Goal: Information Seeking & Learning: Learn about a topic

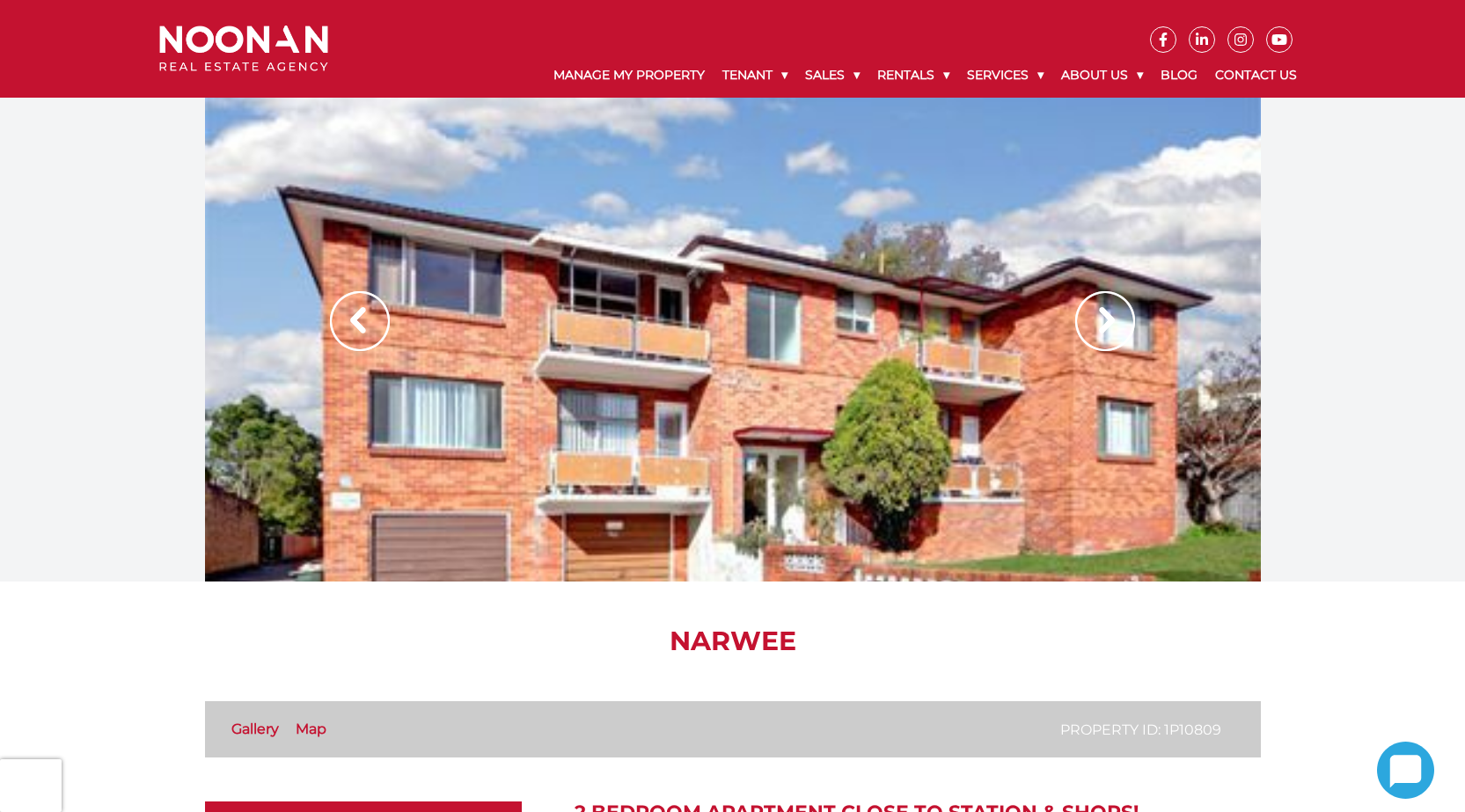
click at [1089, 319] on img at bounding box center [1105, 321] width 59 height 59
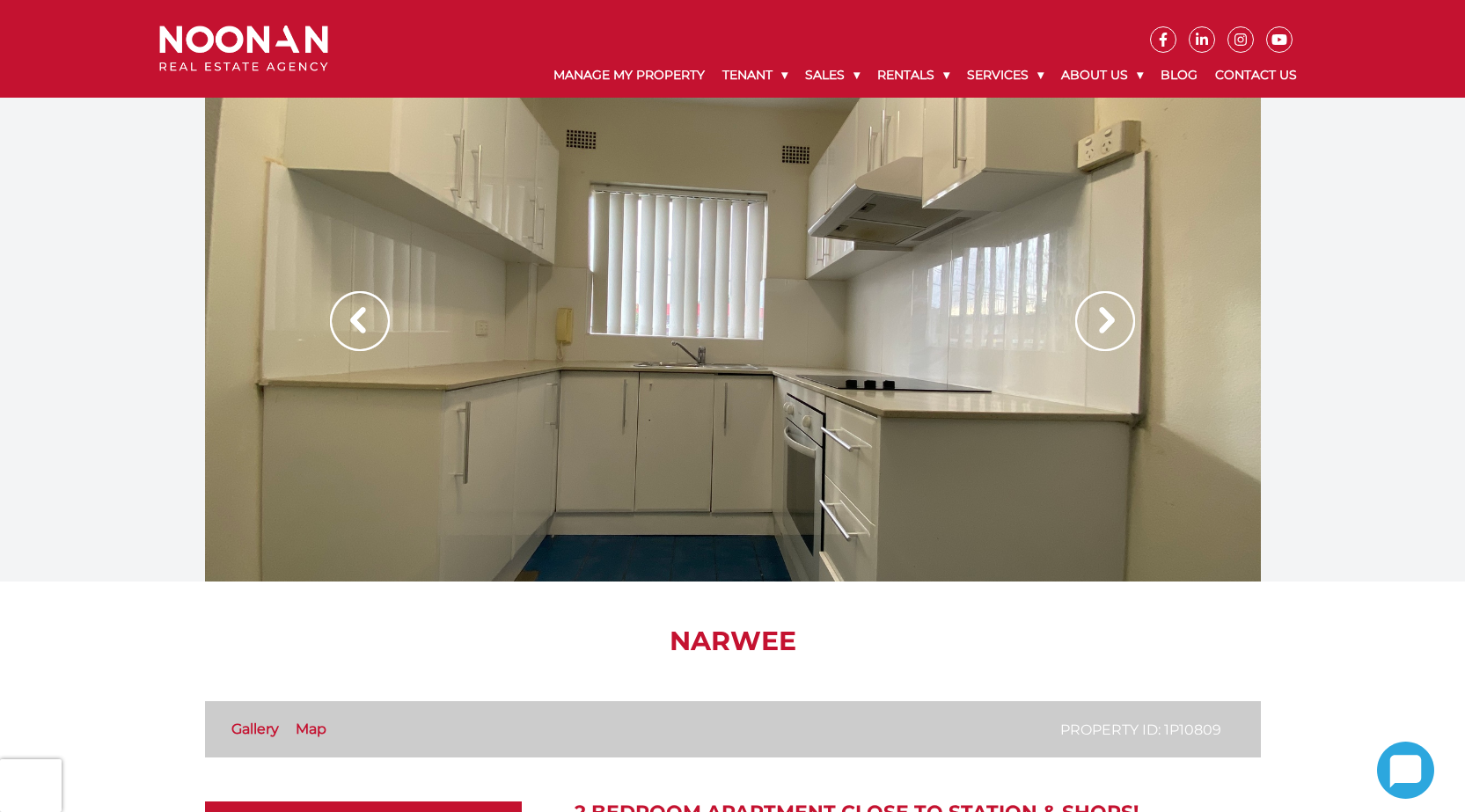
click at [1093, 321] on img at bounding box center [1105, 321] width 59 height 59
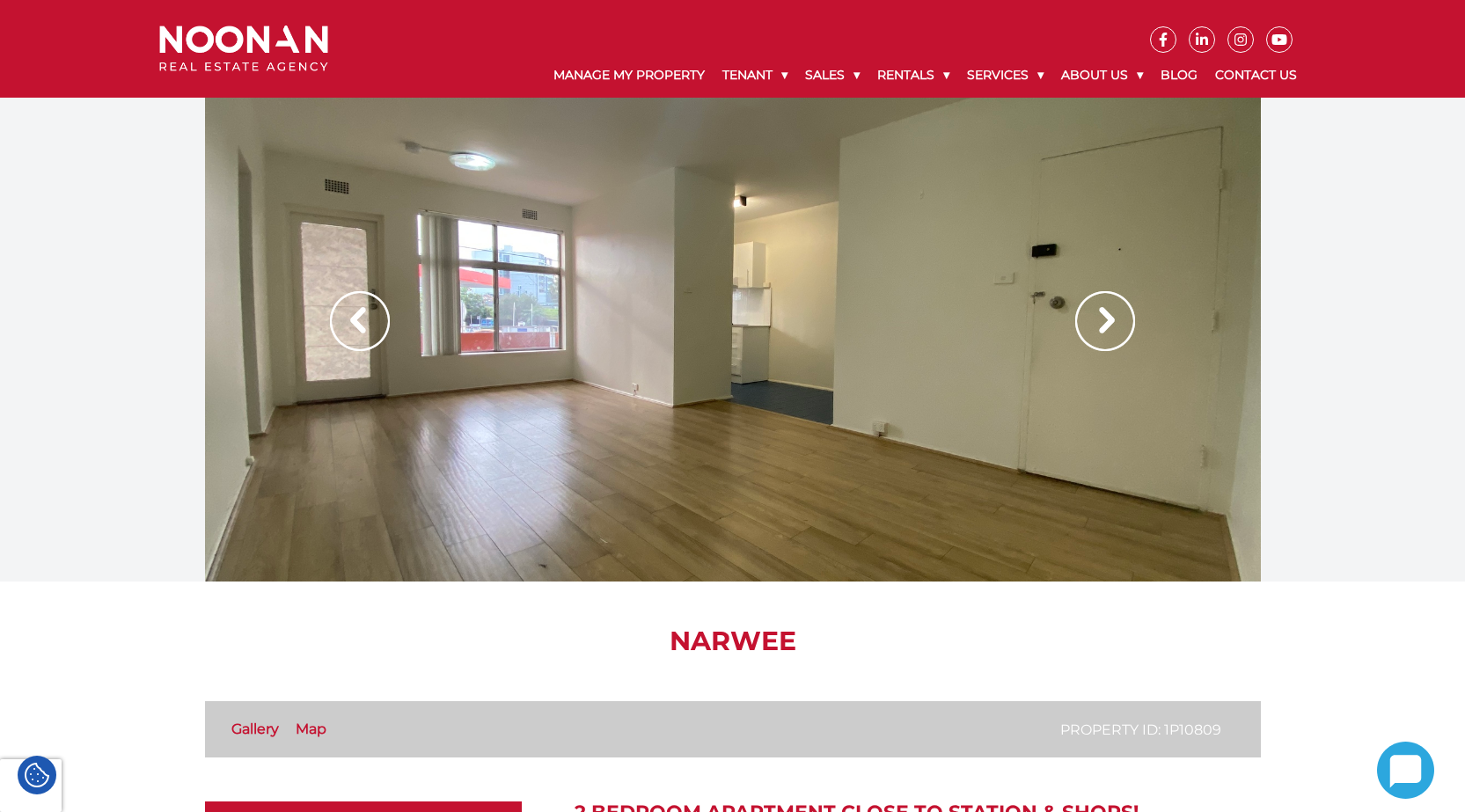
click at [1093, 321] on img at bounding box center [1105, 321] width 59 height 59
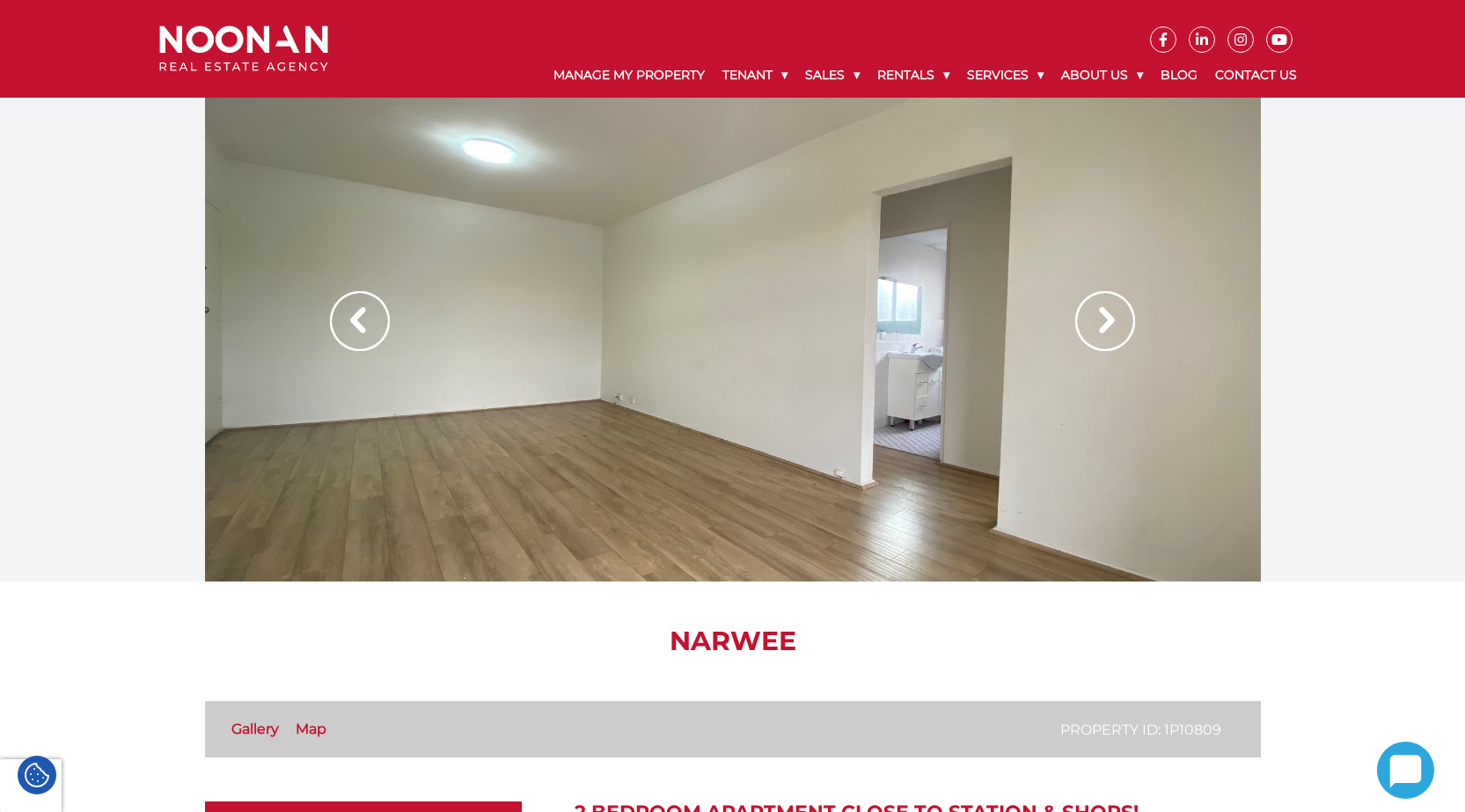
click at [1093, 321] on img at bounding box center [1105, 321] width 59 height 59
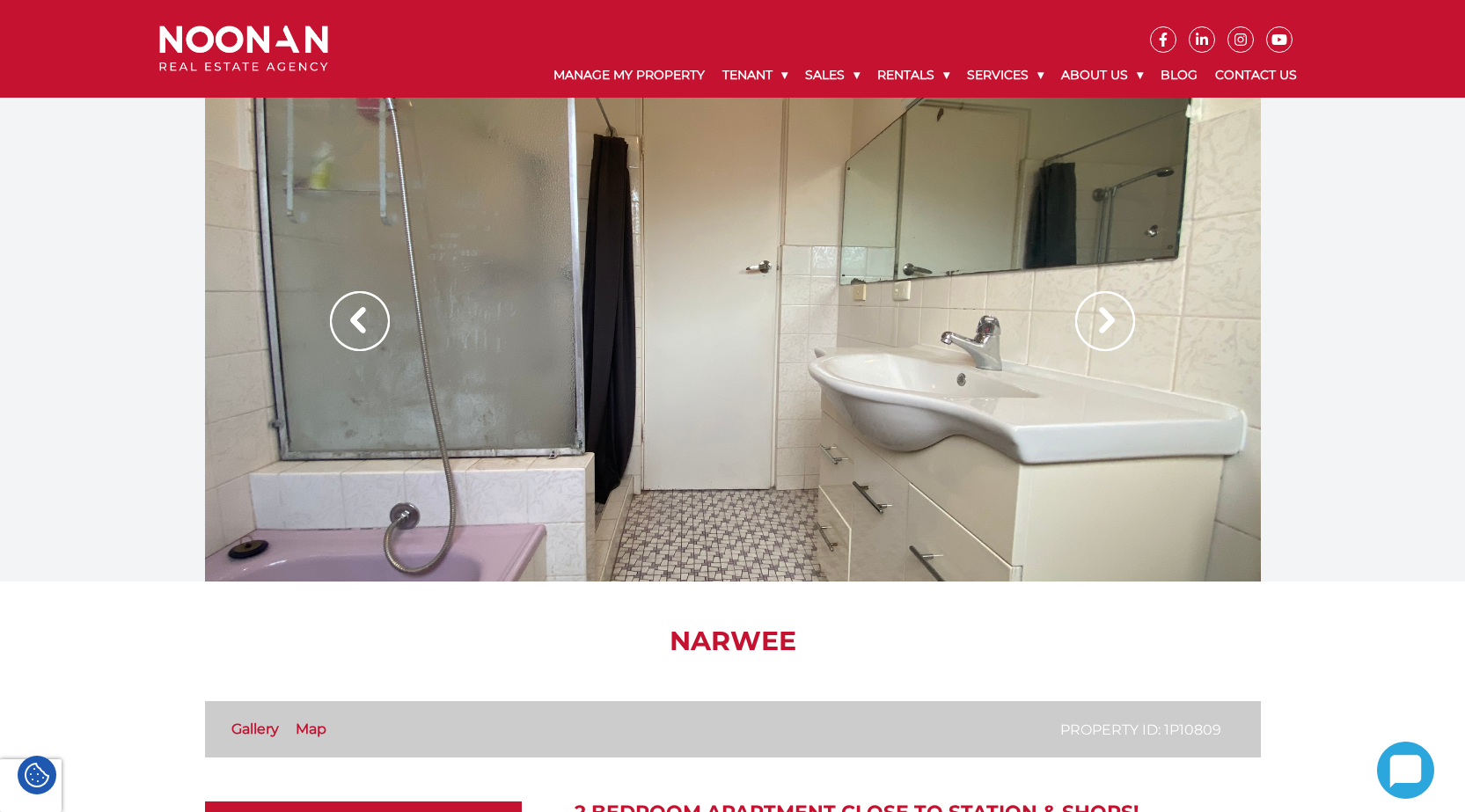
click at [1093, 321] on img at bounding box center [1105, 321] width 59 height 59
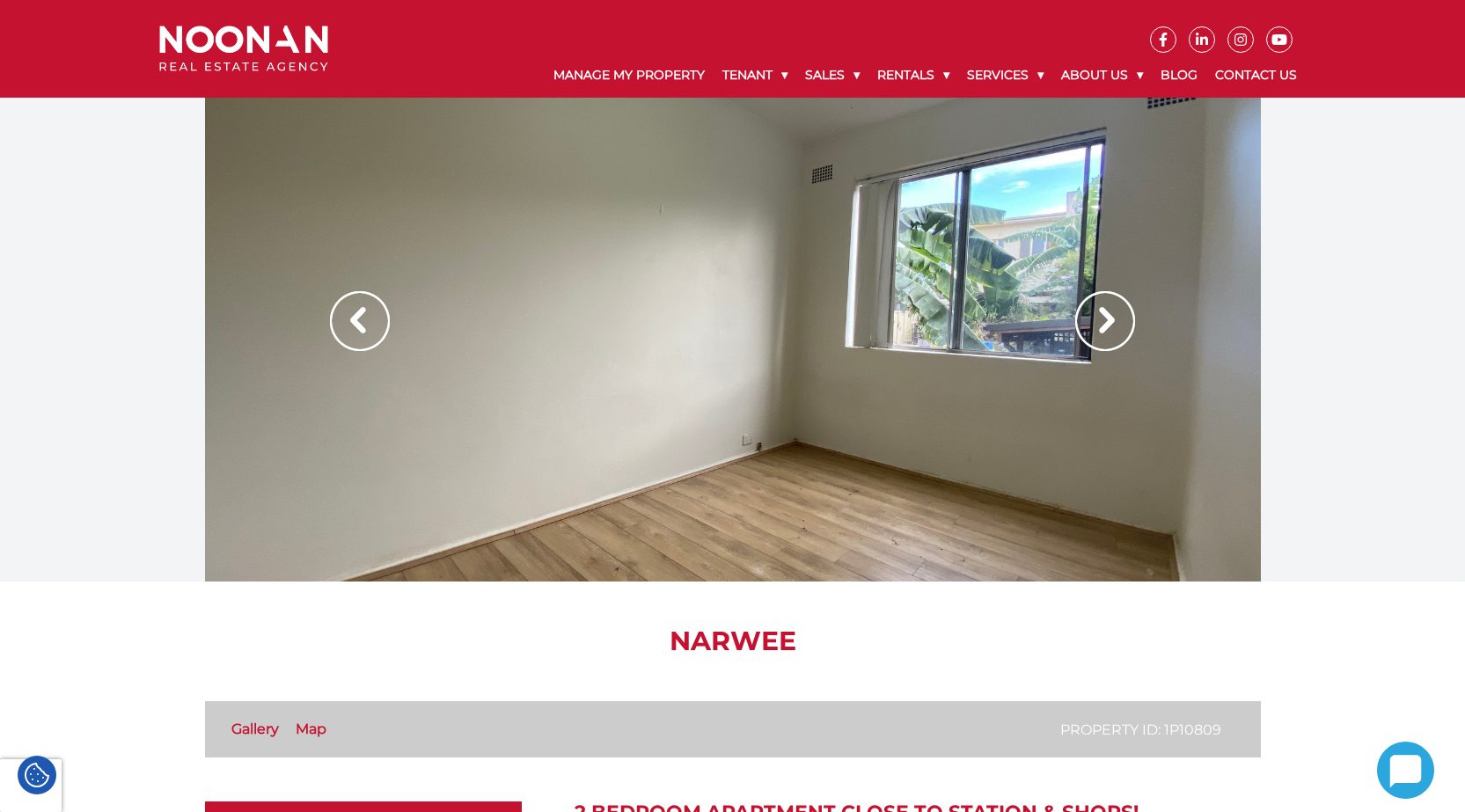
click at [1093, 321] on img at bounding box center [1105, 321] width 59 height 59
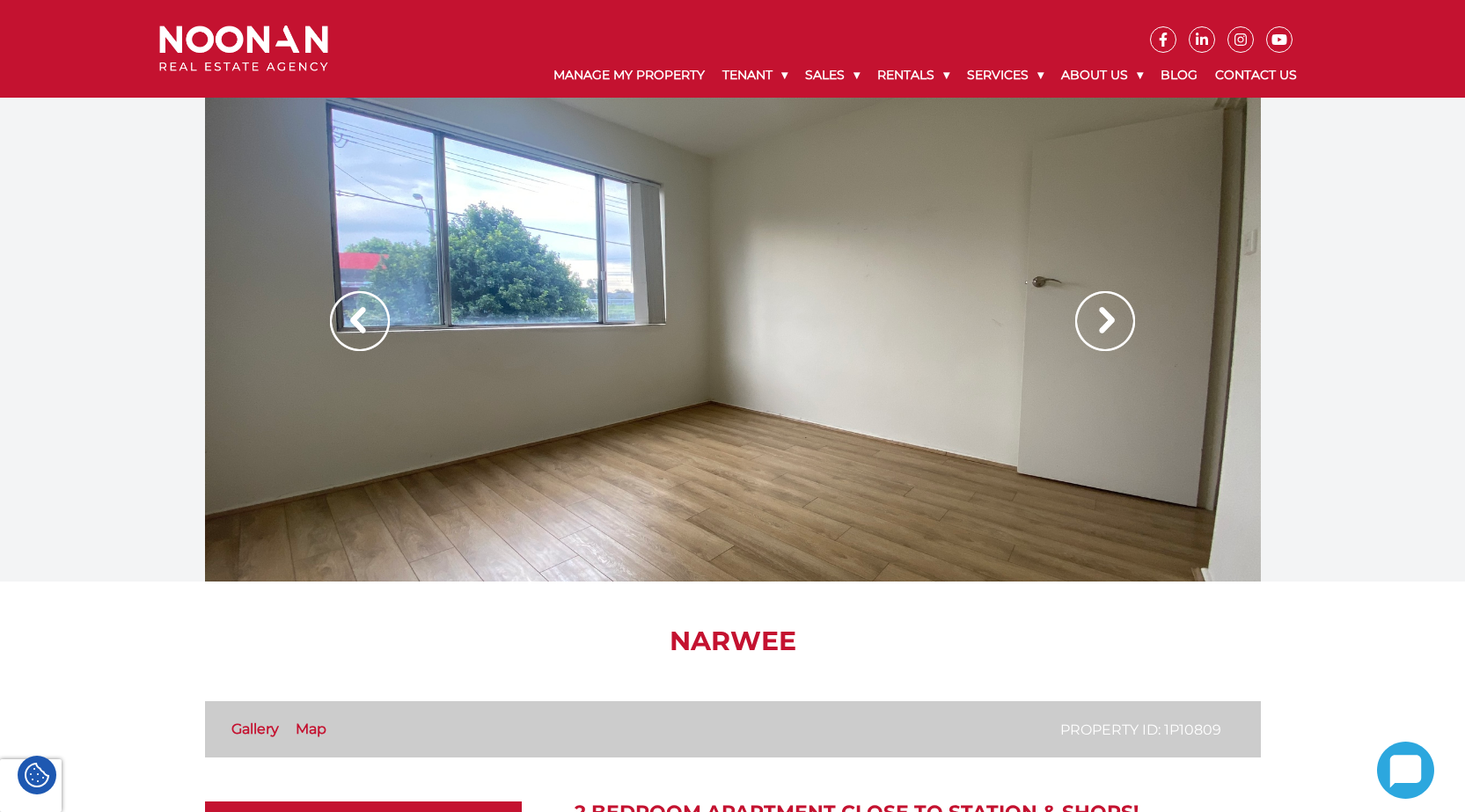
click at [1093, 321] on img at bounding box center [1105, 321] width 59 height 59
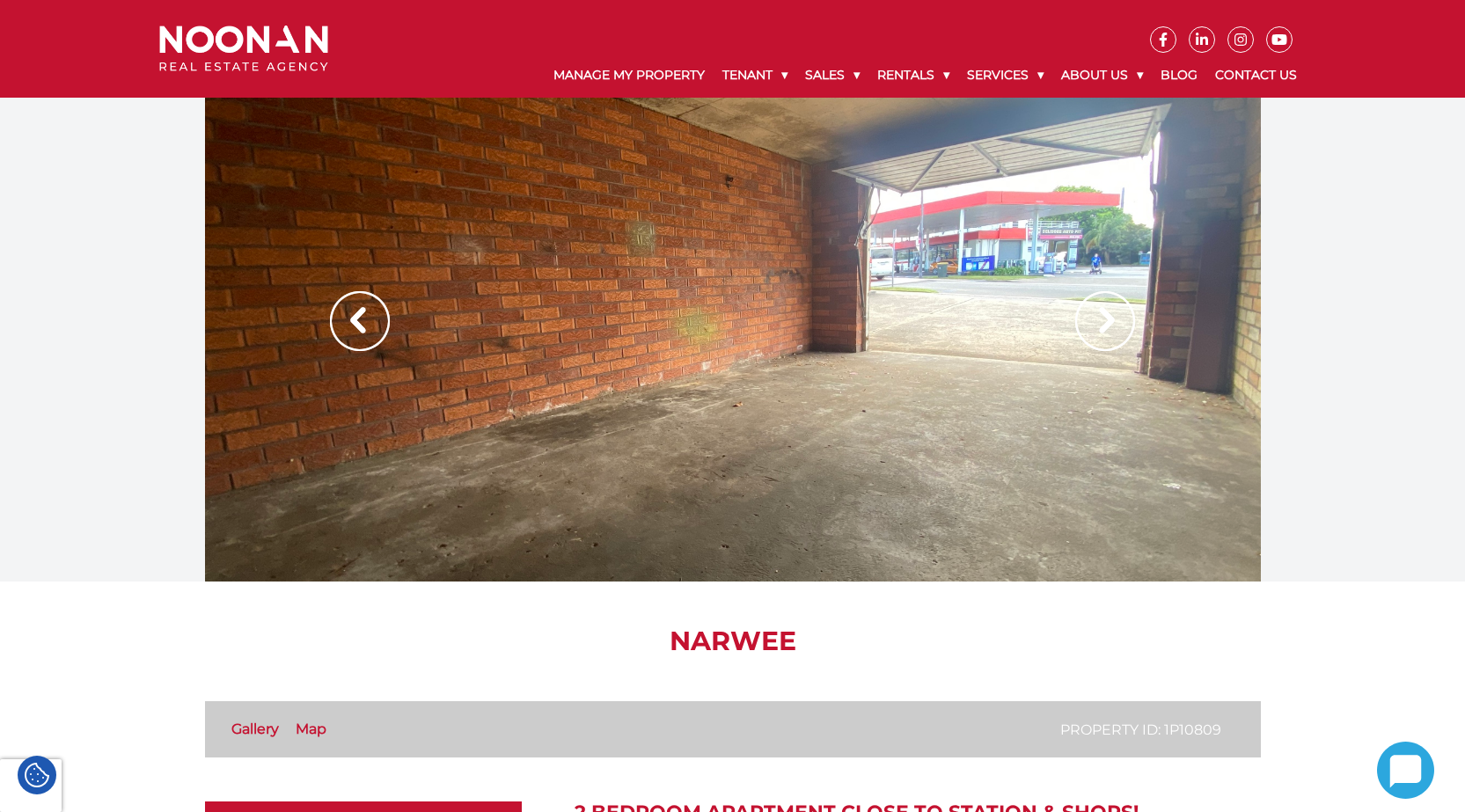
click at [1093, 321] on img at bounding box center [1105, 321] width 59 height 59
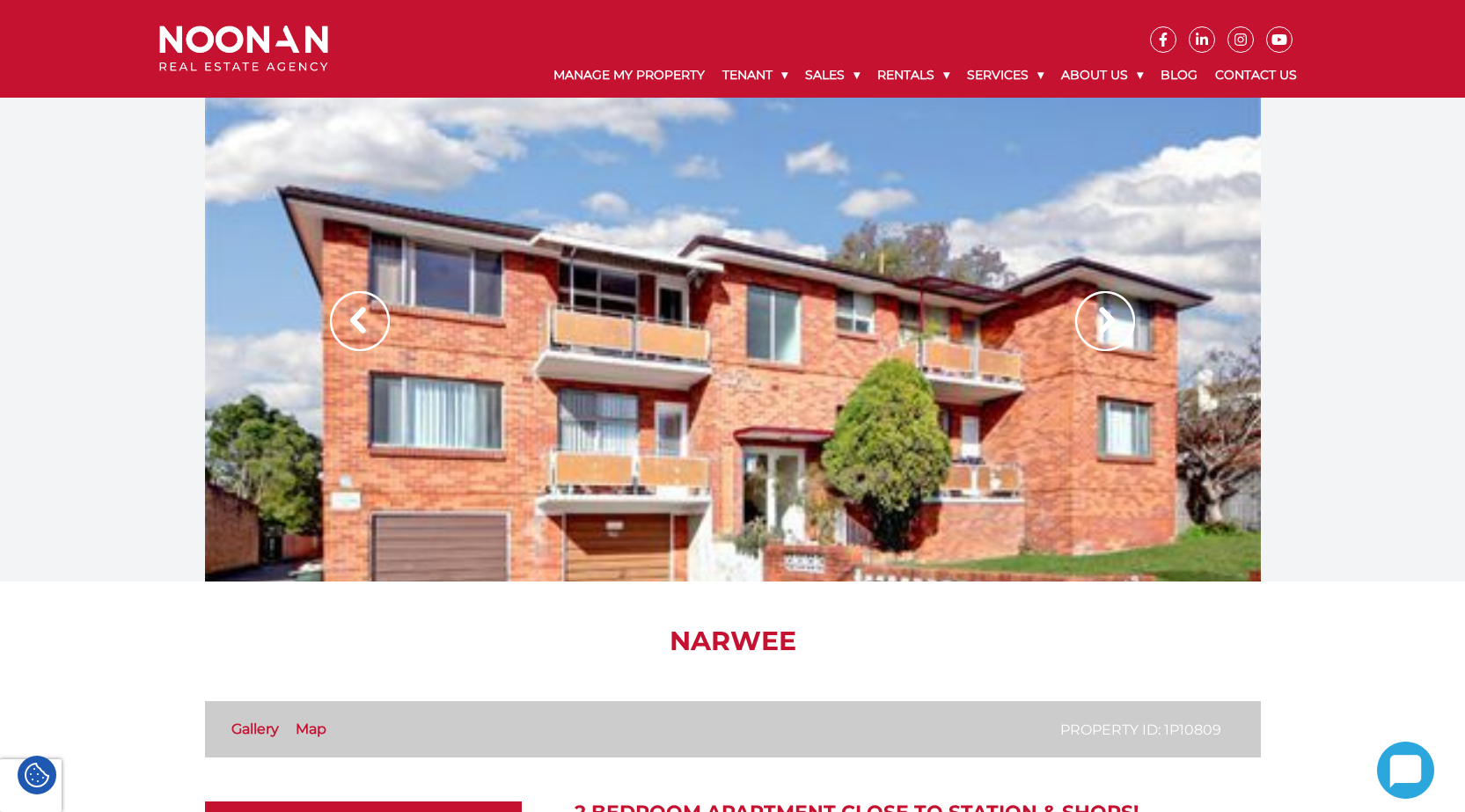
click at [677, 437] on div at bounding box center [732, 339] width 1056 height 484
click at [676, 366] on div at bounding box center [732, 339] width 1056 height 484
click at [31, 3] on div "Manage My Property Tenant Urgent & Emergency Repairs Repairs and Maintenance Re…" at bounding box center [732, 49] width 1465 height 98
